Goal: Check status: Check status

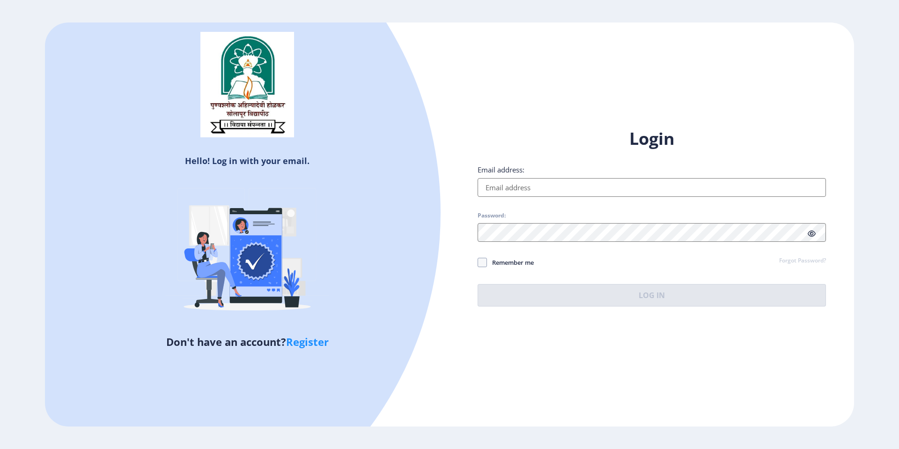
type input "[EMAIL_ADDRESS][DOMAIN_NAME]"
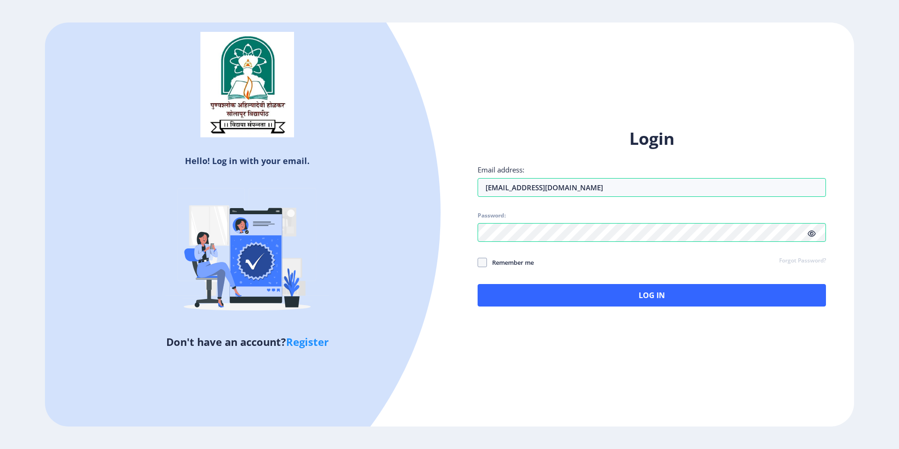
click at [512, 265] on span "Remember me" at bounding box center [510, 262] width 47 height 11
click at [478, 263] on input "Remember me" at bounding box center [478, 262] width 0 height 0
checkbox input "true"
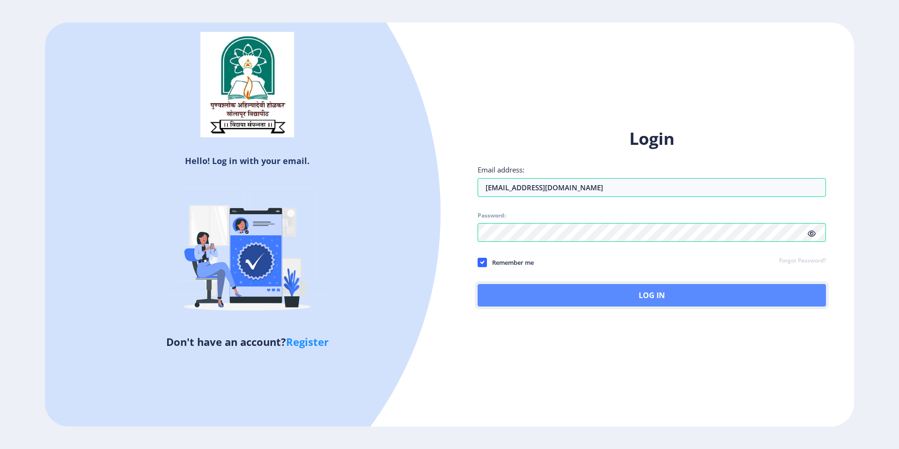
click at [521, 300] on button "Log In" at bounding box center [652, 295] width 348 height 22
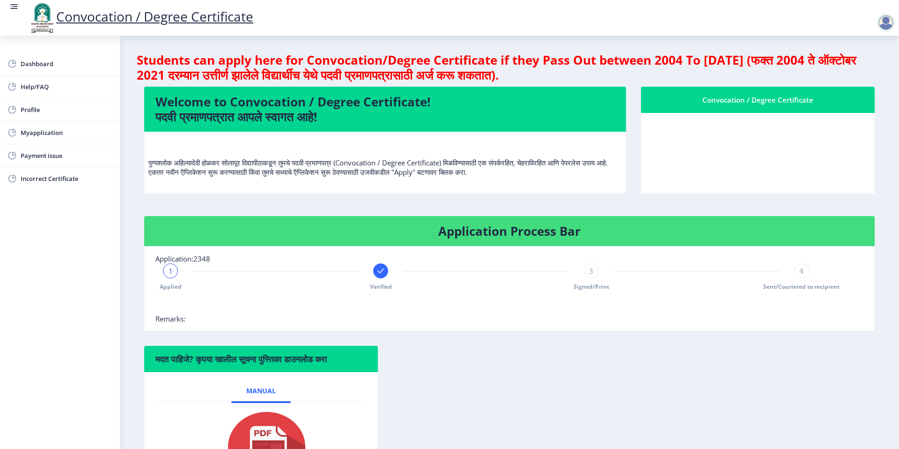
scroll to position [99, 0]
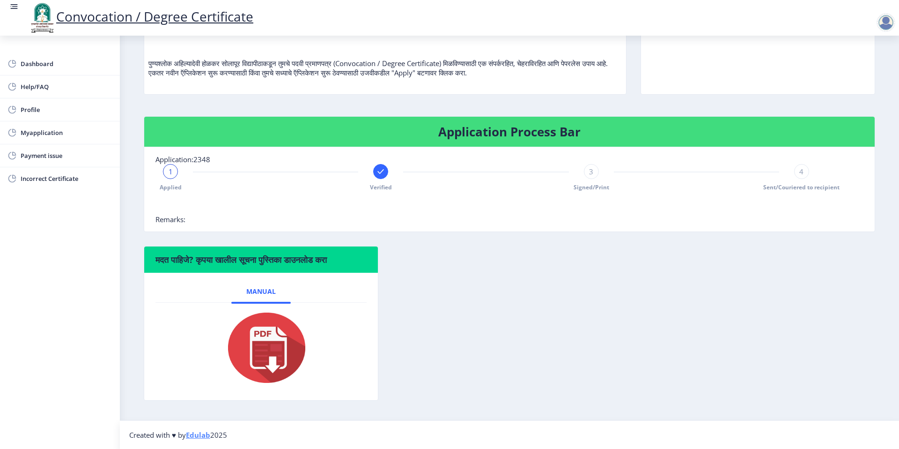
click at [382, 171] on rect at bounding box center [380, 171] width 9 height 9
click at [380, 171] on span "2" at bounding box center [381, 171] width 4 height 9
click at [584, 174] on div "3" at bounding box center [591, 171] width 15 height 15
click at [806, 171] on div "4" at bounding box center [801, 171] width 15 height 15
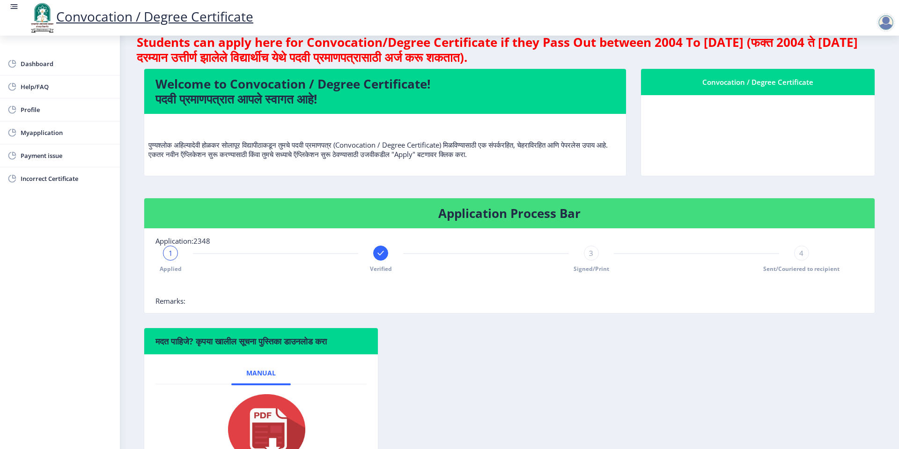
scroll to position [30, 0]
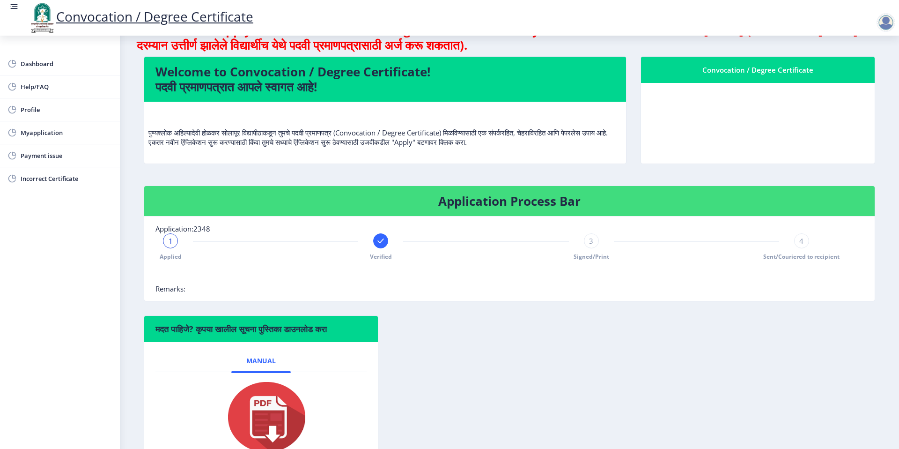
click at [584, 241] on div "3" at bounding box center [591, 240] width 15 height 15
click at [799, 245] on span "4" at bounding box center [801, 240] width 4 height 9
click at [826, 247] on div "Applied Verified Signed/Print 4 Sent/Couriered to recipient" at bounding box center [509, 258] width 708 height 51
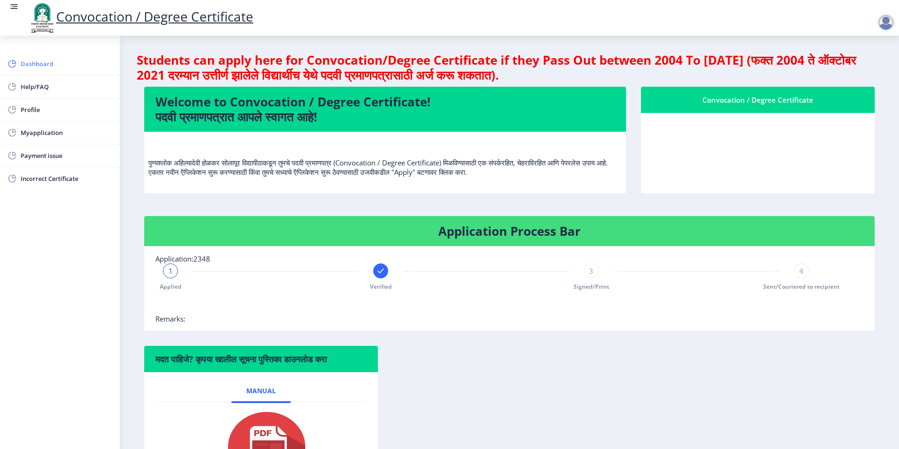
click at [33, 69] on span "Dashboard" at bounding box center [67, 63] width 92 height 11
click at [63, 138] on link "Myapplication" at bounding box center [60, 132] width 120 height 22
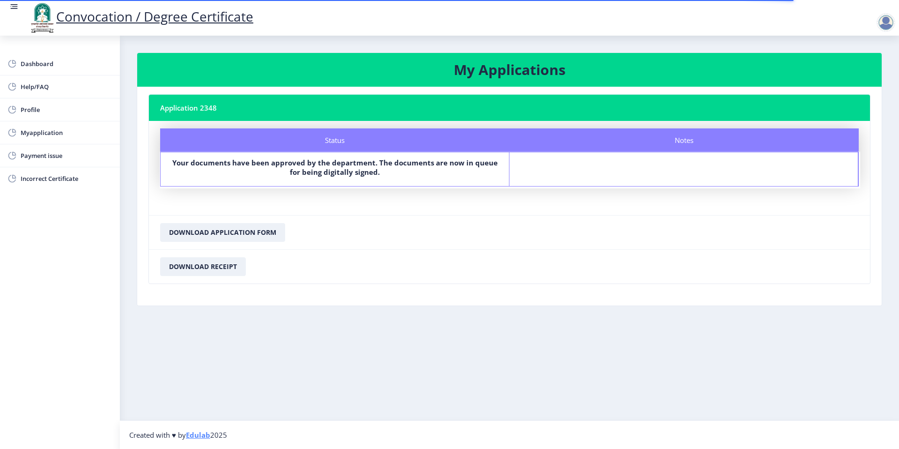
click at [301, 175] on b "Your documents have been approved by the department. The documents are now in q…" at bounding box center [334, 167] width 325 height 19
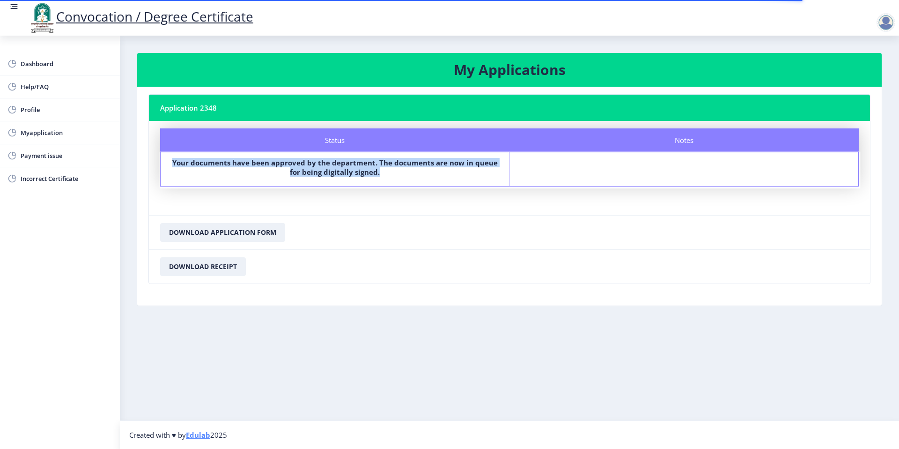
click at [301, 175] on b "Your documents have been approved by the department. The documents are now in q…" at bounding box center [334, 167] width 325 height 19
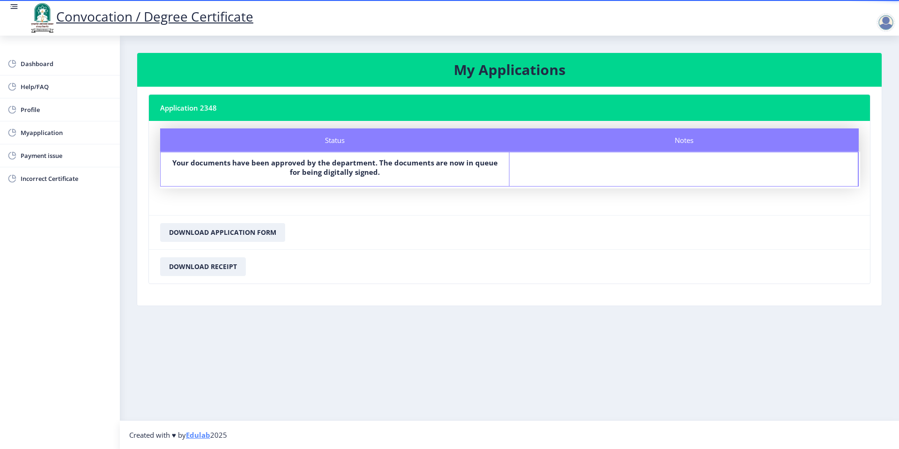
click at [730, 272] on nb-card-footer "Download Receipt" at bounding box center [509, 266] width 721 height 34
click at [634, 361] on nb-layout-column "My Applications Application 2348 Status Notes Status Your documents have been a…" at bounding box center [509, 228] width 779 height 384
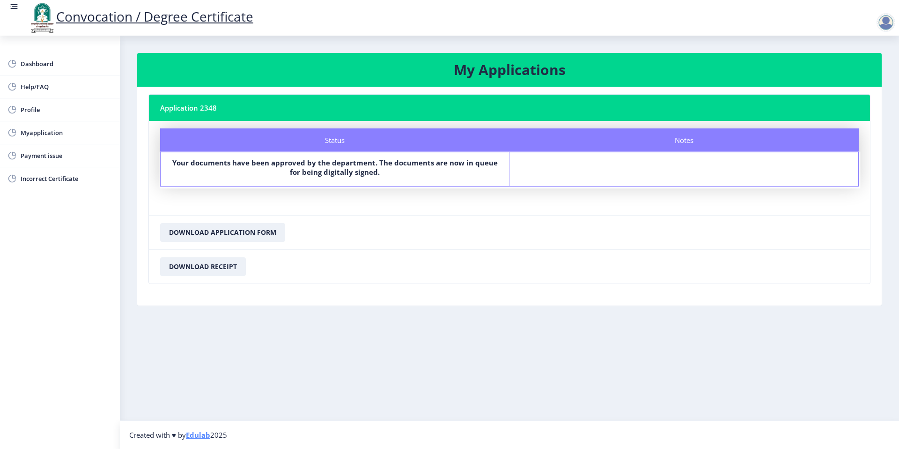
click at [883, 21] on div at bounding box center [886, 22] width 19 height 19
click at [877, 75] on span "Log out" at bounding box center [862, 72] width 60 height 11
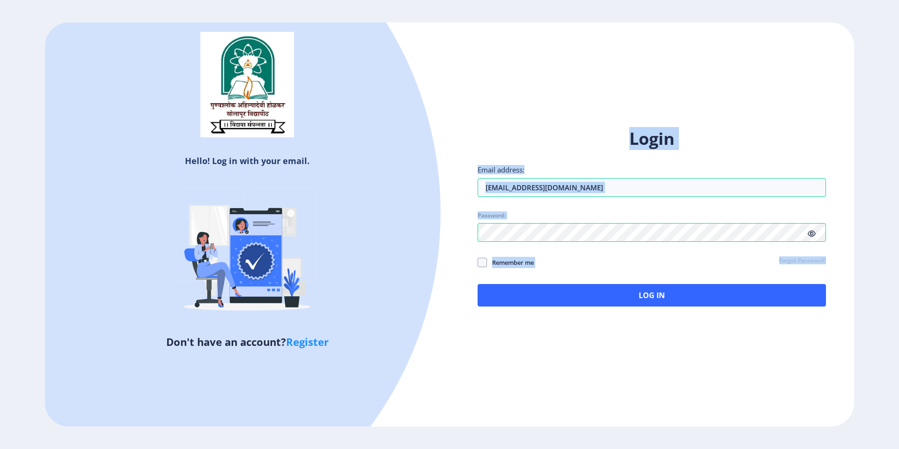
drag, startPoint x: 544, startPoint y: 143, endPoint x: 785, endPoint y: 380, distance: 338.0
click at [785, 381] on div "Hello! Log in with your email. Don't have an account? Register Login Email addr…" at bounding box center [449, 224] width 809 height 404
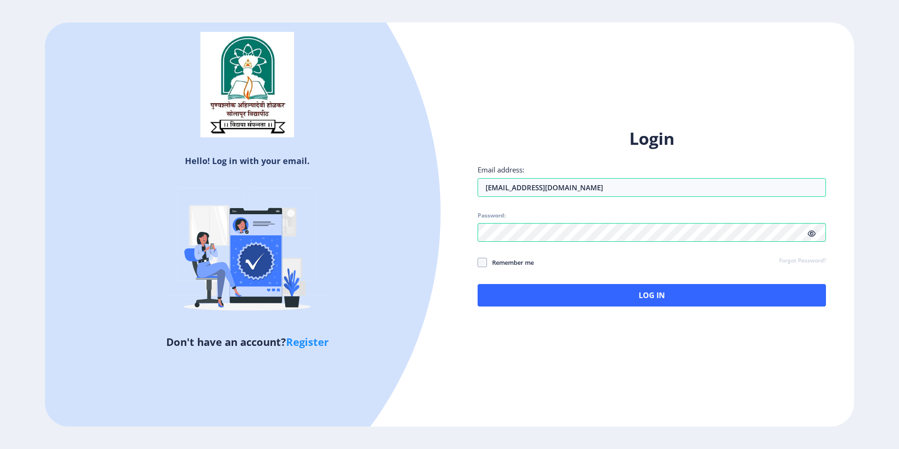
click at [798, 394] on div "Hello! Log in with your email. Don't have an account? Register Login Email addr…" at bounding box center [449, 224] width 809 height 404
drag, startPoint x: 469, startPoint y: 153, endPoint x: 598, endPoint y: 377, distance: 259.5
click at [598, 377] on div "Hello! Log in with your email. Don't have an account? Register Login Email addr…" at bounding box center [449, 224] width 809 height 404
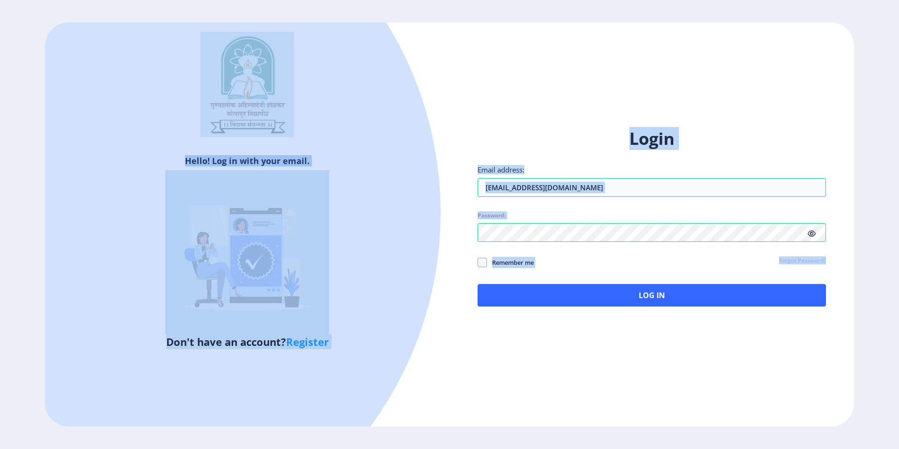
drag, startPoint x: 707, startPoint y: 363, endPoint x: 421, endPoint y: 115, distance: 378.4
click at [421, 115] on div "Hello! Log in with your email. Don't have an account? Register Login Email addr…" at bounding box center [449, 224] width 809 height 404
click at [471, 134] on div "Login Email address: krasika1307@gmail.com Password: Remember me Forgot Passwor…" at bounding box center [651, 224] width 405 height 222
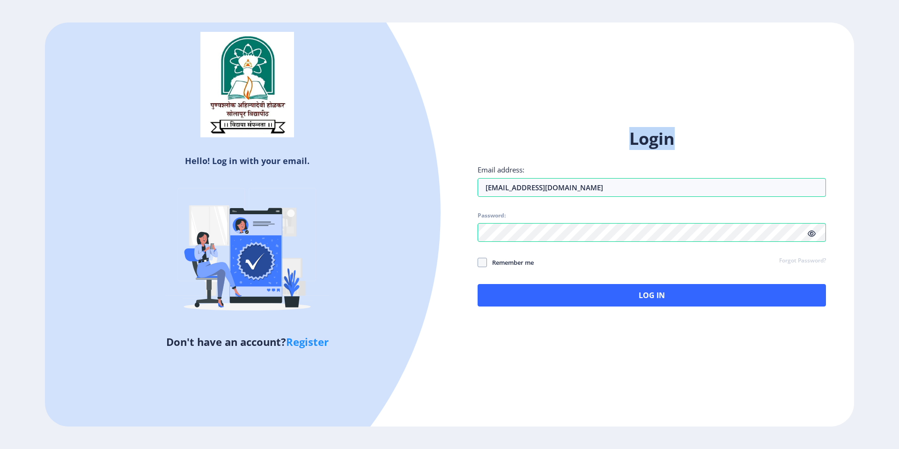
click at [471, 134] on div "Login Email address: krasika1307@gmail.com Password: Remember me Forgot Passwor…" at bounding box center [651, 224] width 405 height 222
click at [628, 112] on div "Hello! Log in with your email. Don't have an account? Register Login Email addr…" at bounding box center [449, 224] width 809 height 404
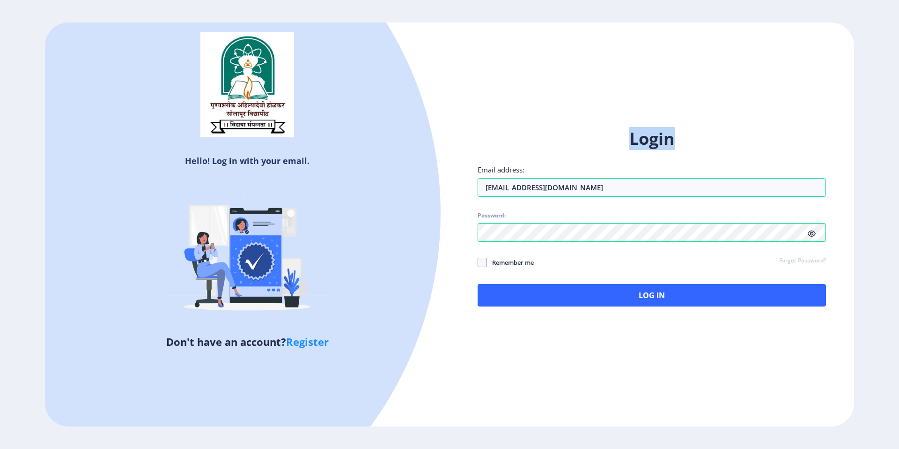
click at [628, 112] on div "Hello! Log in with your email. Don't have an account? Register Login Email addr…" at bounding box center [449, 224] width 809 height 404
click at [703, 125] on div "Login Email address: krasika1307@gmail.com Password: Remember me Forgot Passwor…" at bounding box center [651, 224] width 405 height 222
click at [653, 128] on h1 "Login" at bounding box center [652, 138] width 348 height 22
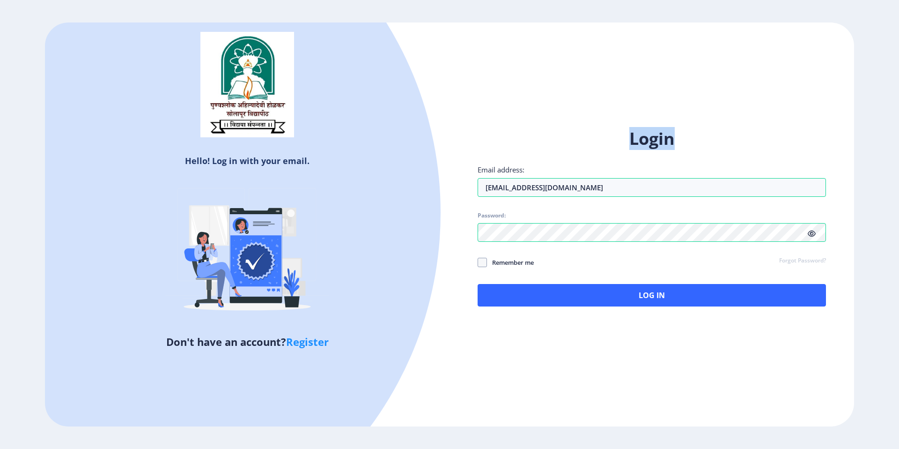
click at [653, 128] on h1 "Login" at bounding box center [652, 138] width 348 height 22
click at [505, 254] on div "Login Email address: krasika1307@gmail.com Password: Remember me Forgot Passwor…" at bounding box center [652, 216] width 348 height 179
click at [510, 258] on span "Remember me" at bounding box center [510, 262] width 47 height 11
click at [478, 262] on input "Remember me" at bounding box center [478, 262] width 0 height 0
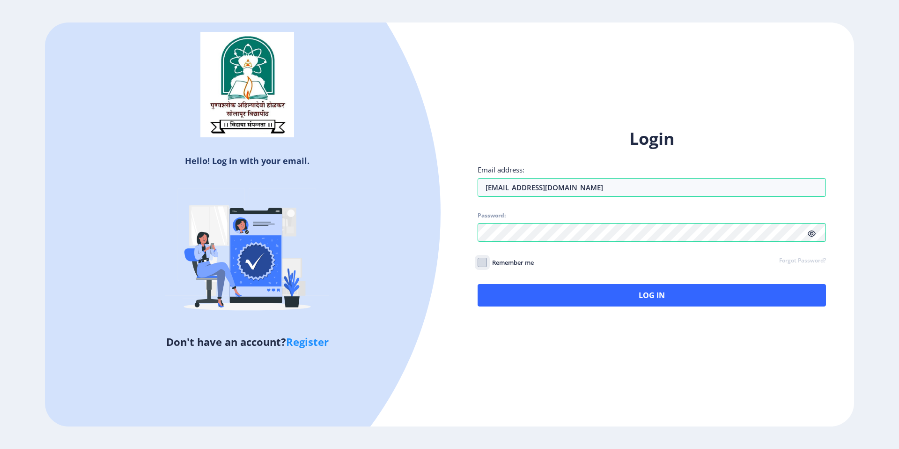
checkbox input "true"
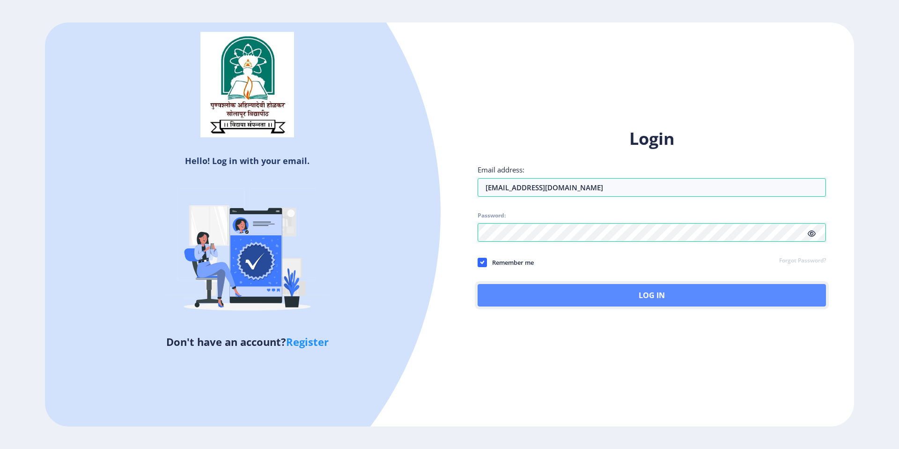
click at [579, 304] on button "Log In" at bounding box center [652, 295] width 348 height 22
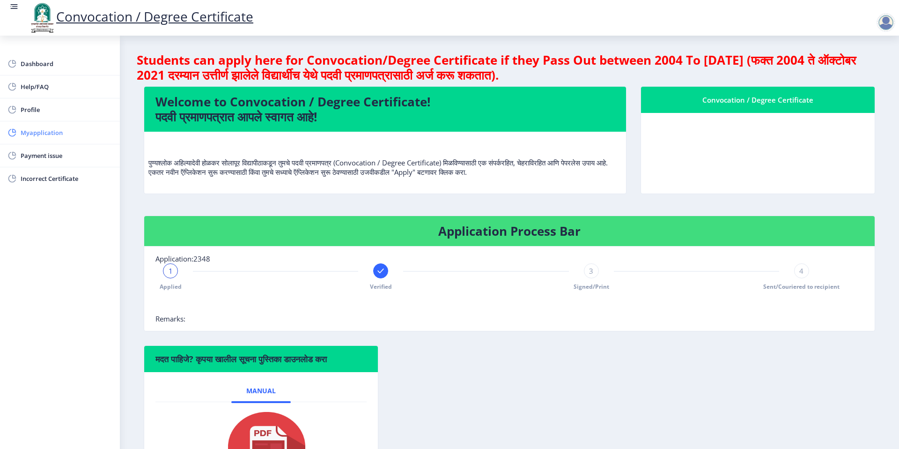
click at [34, 143] on link "Myapplication" at bounding box center [60, 132] width 120 height 22
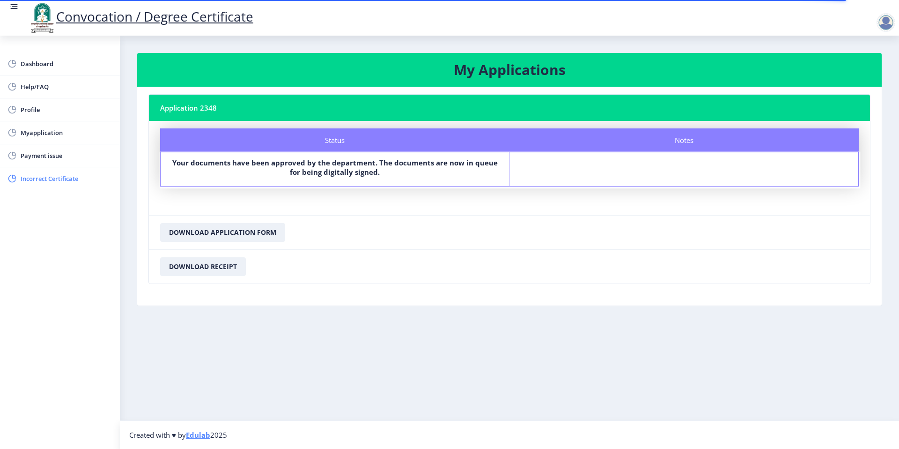
click at [45, 181] on span "Incorrect Certificate" at bounding box center [67, 178] width 92 height 11
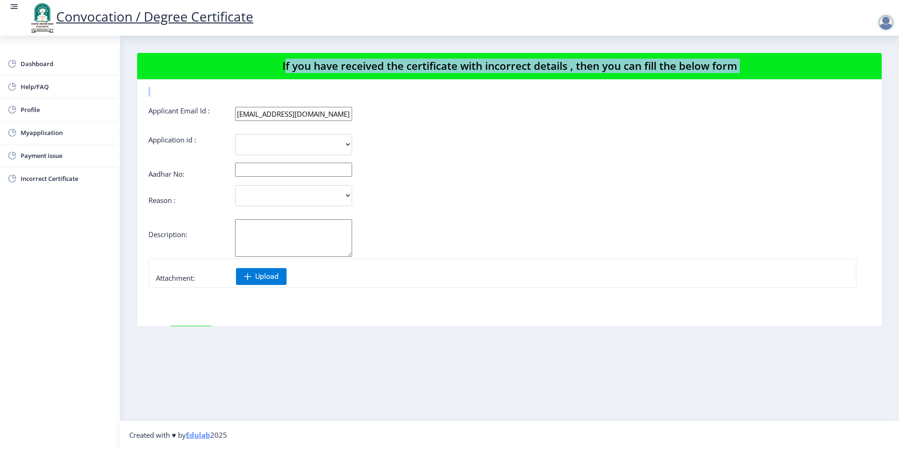
drag, startPoint x: 262, startPoint y: 63, endPoint x: 684, endPoint y: 102, distance: 423.7
click at [684, 102] on nb-card "If you have received the certificate with incorrect details , then you can fill…" at bounding box center [509, 189] width 745 height 274
click at [44, 121] on link "Myapplication" at bounding box center [60, 132] width 120 height 22
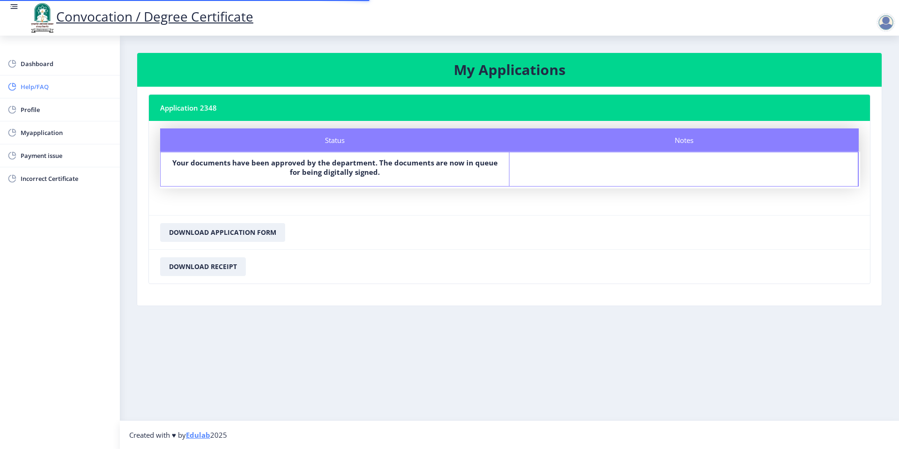
click at [37, 89] on span "Help/FAQ" at bounding box center [67, 86] width 92 height 11
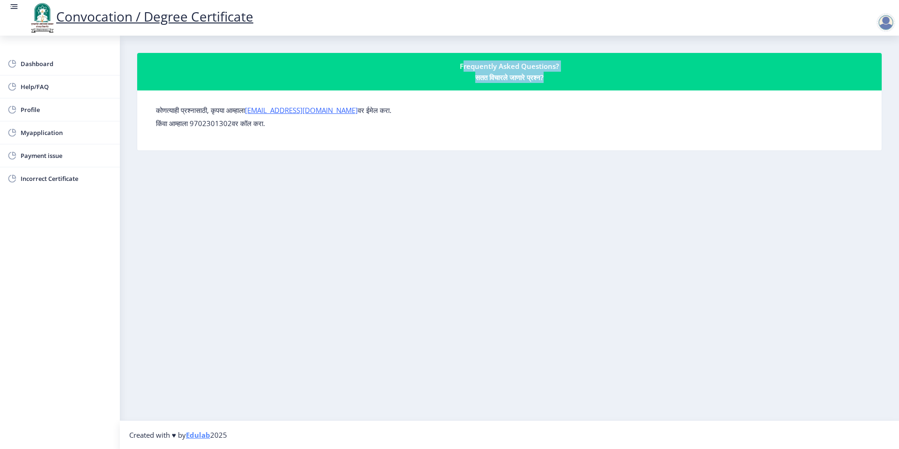
drag, startPoint x: 462, startPoint y: 63, endPoint x: 556, endPoint y: 85, distance: 97.0
click at [556, 84] on nb-card-header "Frequently Asked Questions? सतत विचारले जाणारे प्रश्न?" at bounding box center [509, 71] width 744 height 37
click at [556, 85] on nb-card-header "Frequently Asked Questions? सतत विचारले जाणारे प्रश्न?" at bounding box center [509, 71] width 744 height 37
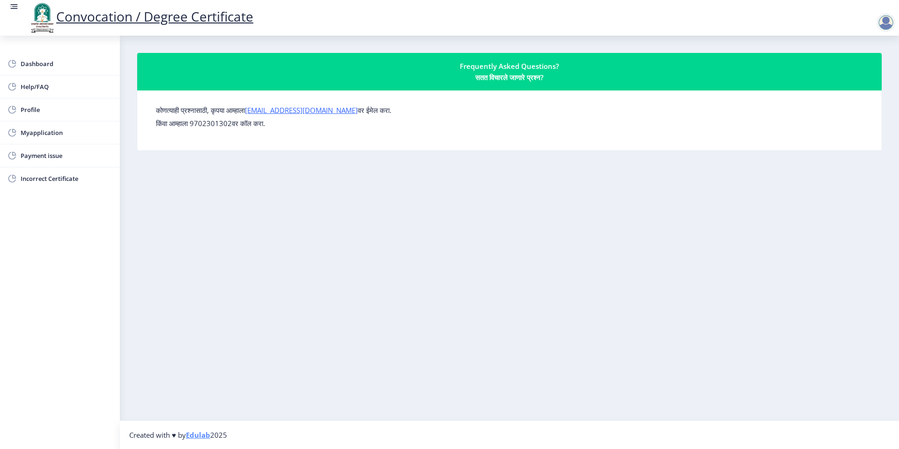
click at [625, 212] on nb-layout-column "Frequently Asked Questions? सतत विचारले जाणारे प्रश्न? कोणत्याही प्रश्नासाठी, क…" at bounding box center [509, 228] width 779 height 384
